Goal: Navigation & Orientation: Find specific page/section

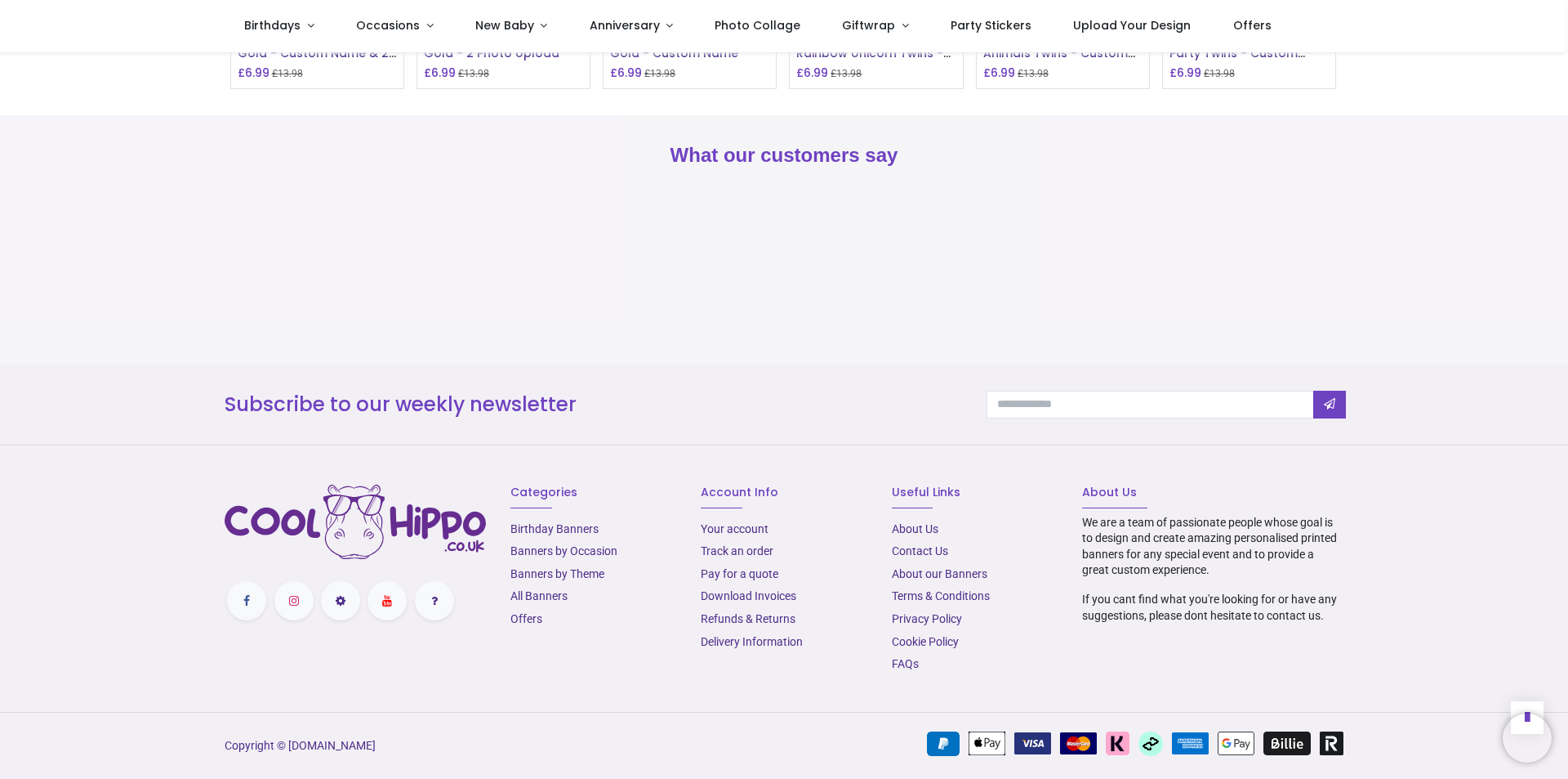
scroll to position [1574, 0]
click at [918, 529] on link "About Us​" at bounding box center [915, 528] width 47 height 13
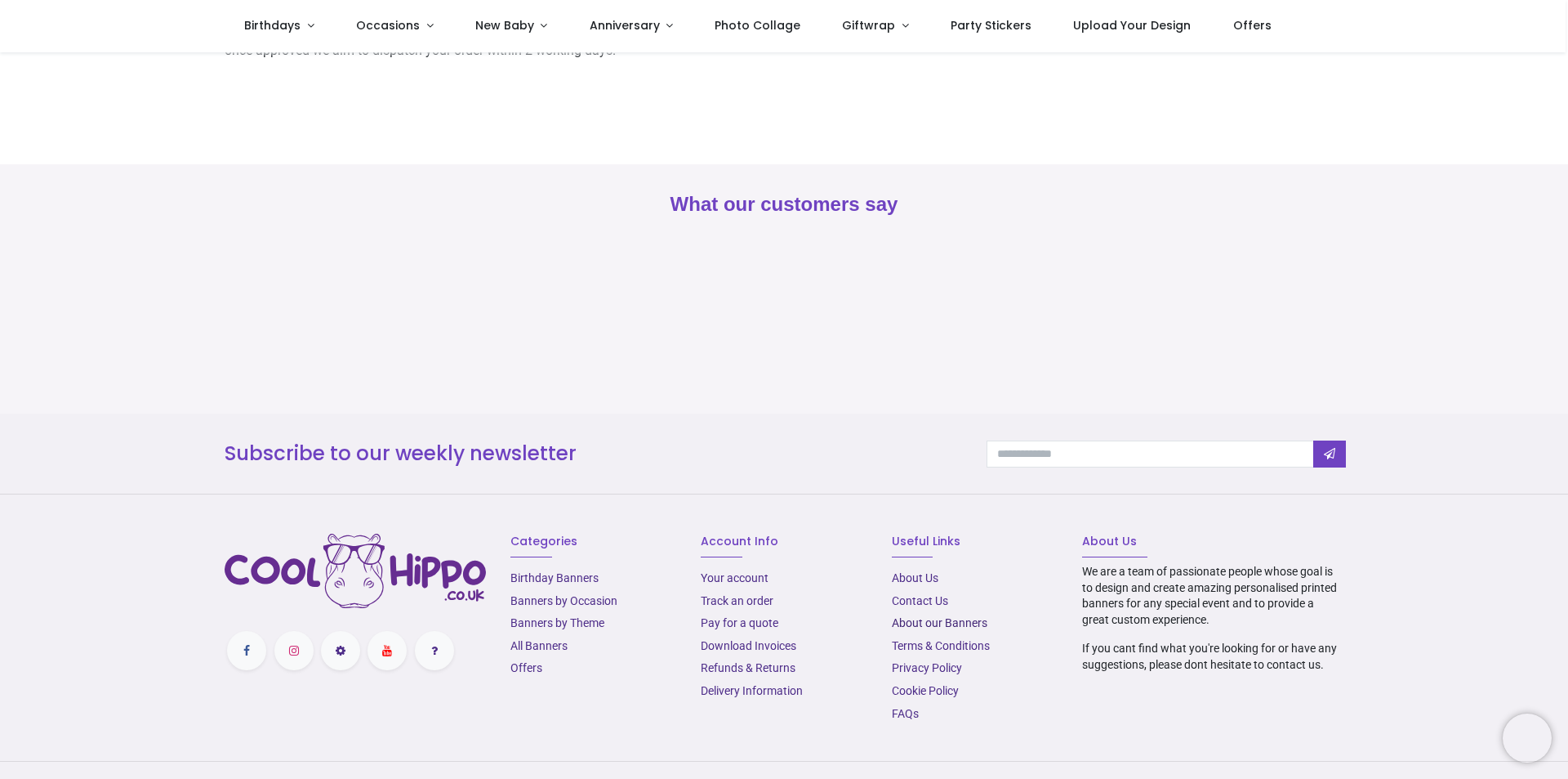
scroll to position [378, 0]
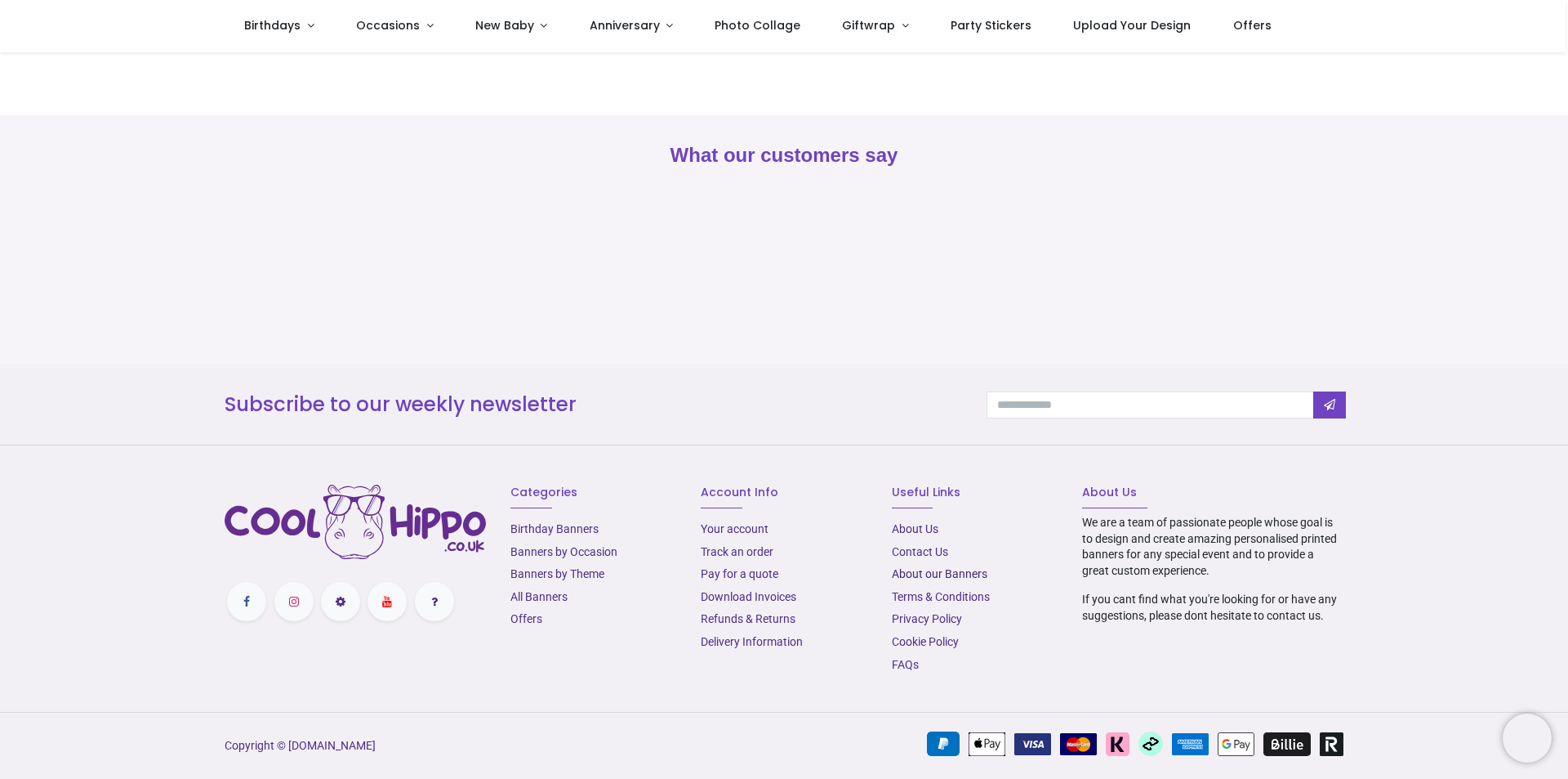
click at [931, 602] on link "Terms & Conditions" at bounding box center [941, 596] width 98 height 13
click at [910, 716] on div "Copyright © [DOMAIN_NAME]" at bounding box center [784, 746] width 1568 height 68
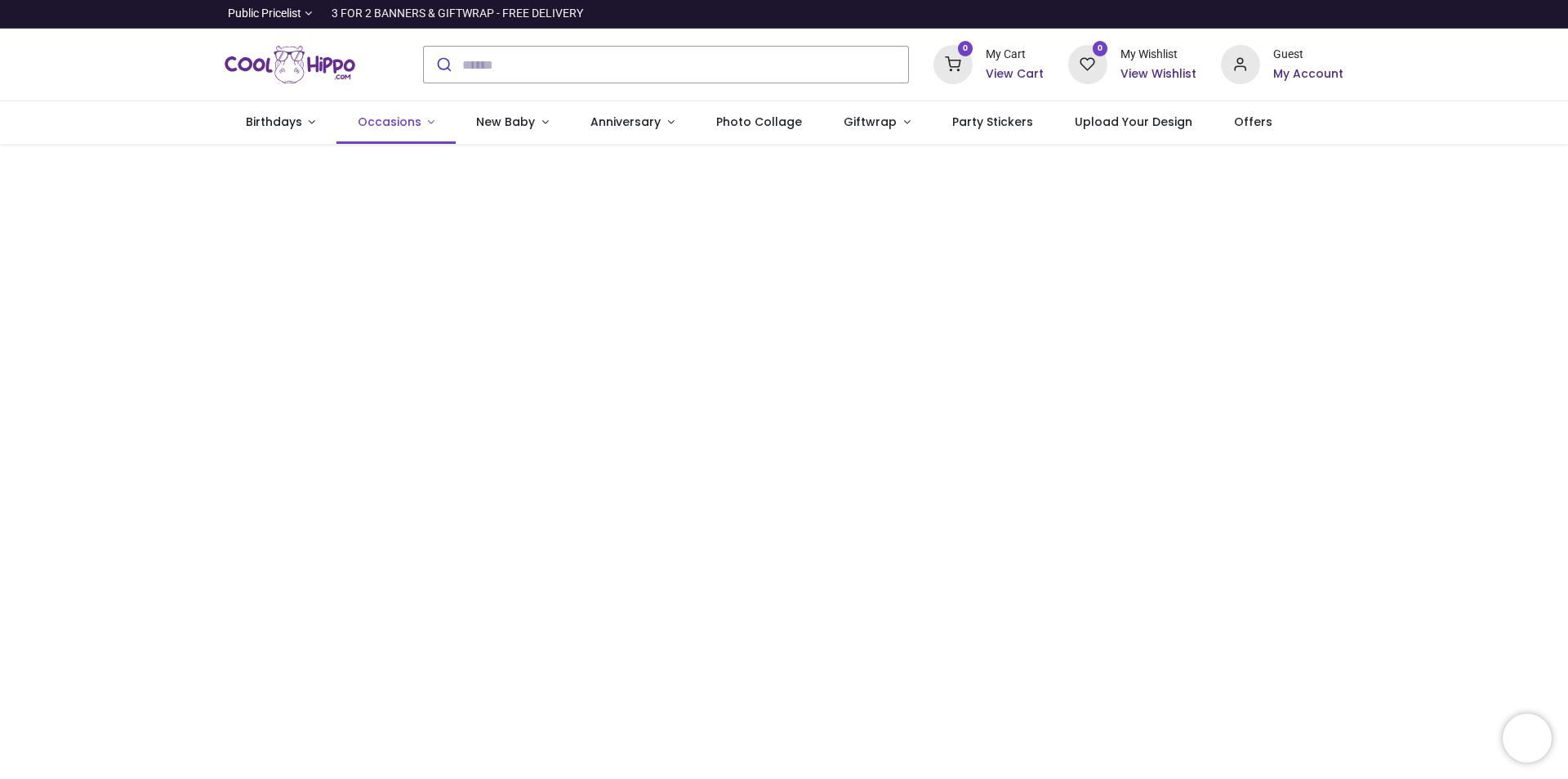
click at [413, 123] on span "Occasions" at bounding box center [390, 122] width 64 height 16
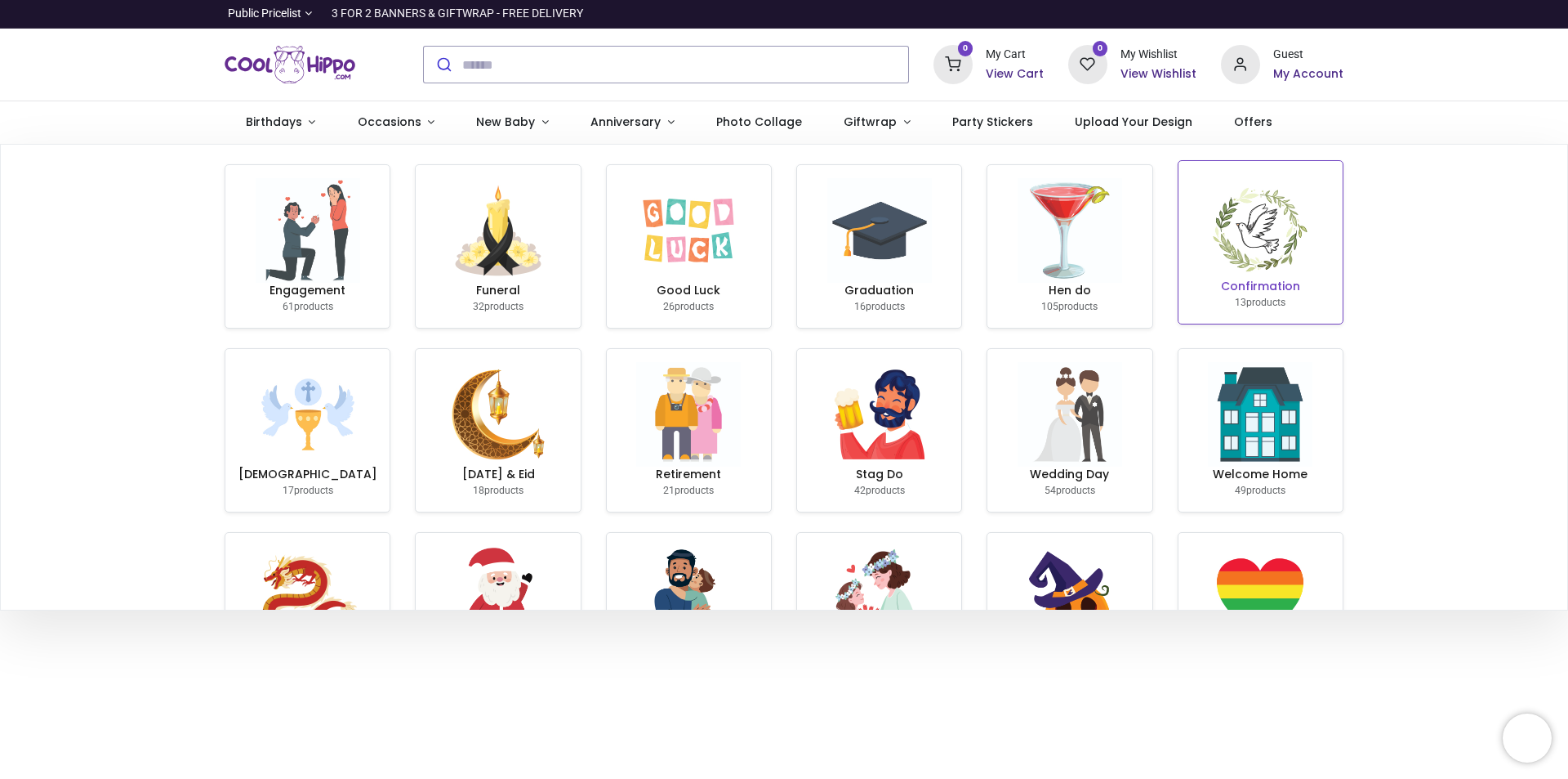
click at [1281, 286] on h6 "Confirmation" at bounding box center [1260, 287] width 151 height 16
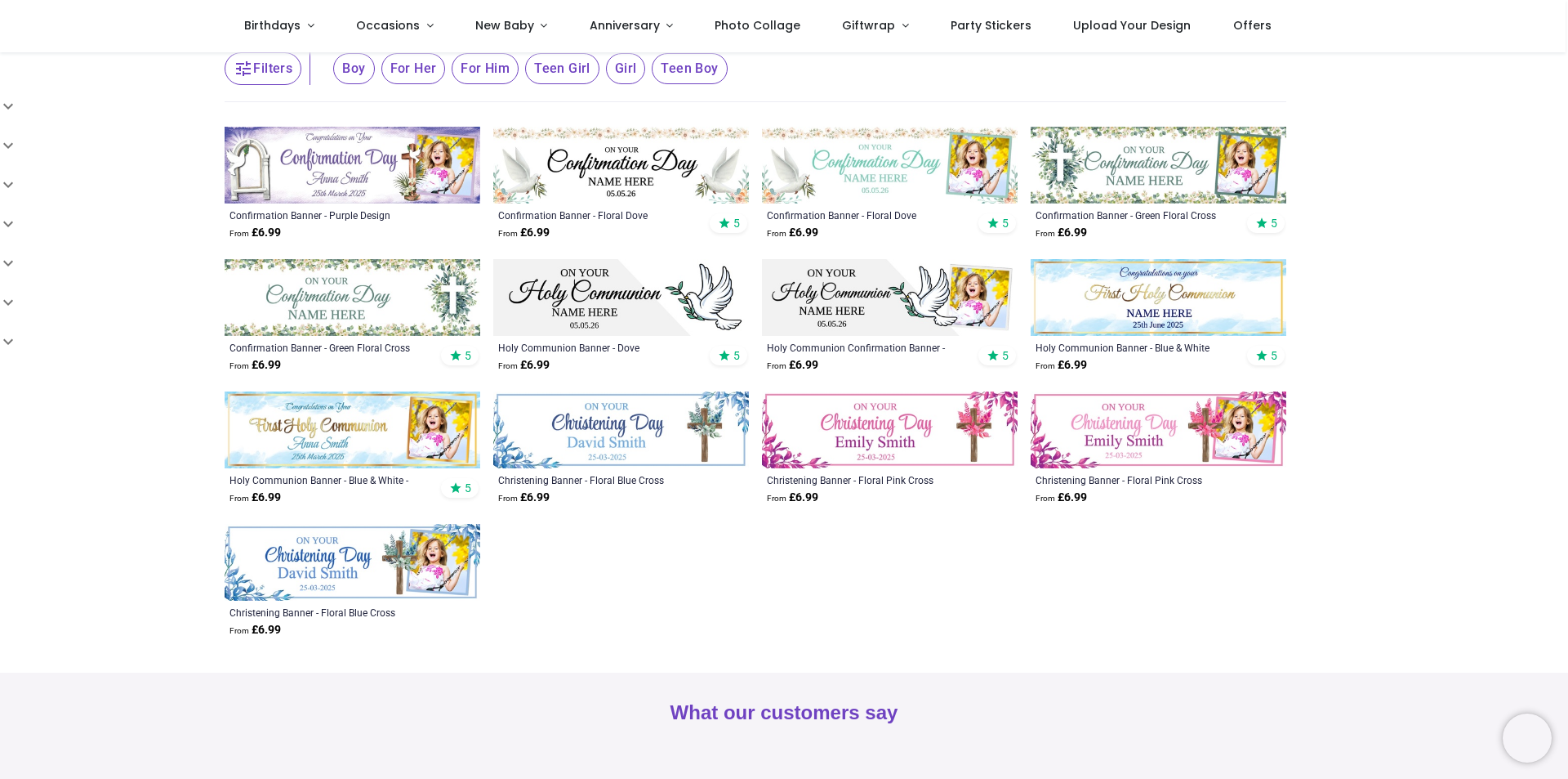
scroll to position [163, 0]
